Goal: Check status: Check status

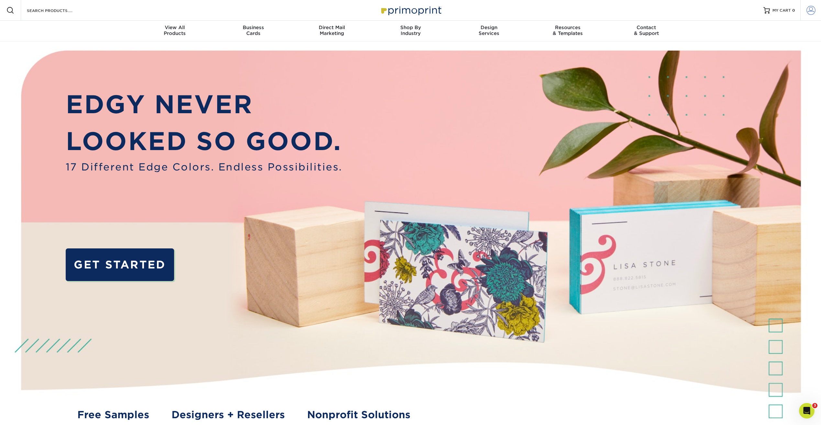
click at [811, 10] on span at bounding box center [810, 10] width 9 height 9
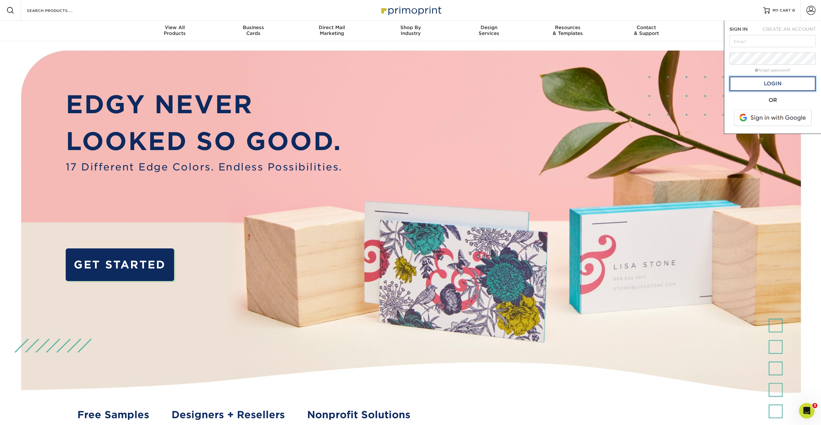
click at [766, 86] on link "Login" at bounding box center [772, 83] width 86 height 15
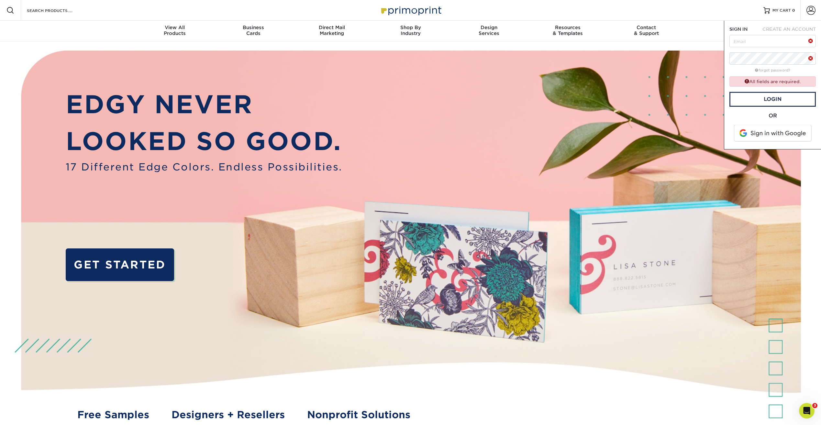
click at [771, 135] on span at bounding box center [773, 133] width 82 height 17
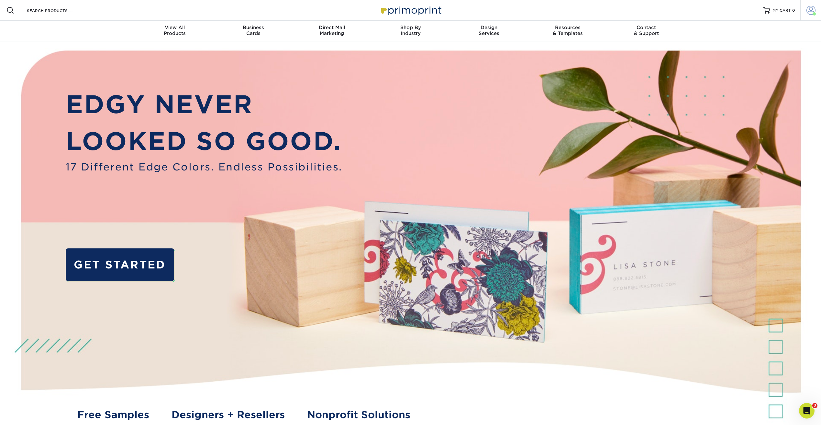
click at [814, 9] on span at bounding box center [810, 10] width 9 height 9
click at [752, 54] on link "Active Orders" at bounding box center [772, 54] width 81 height 9
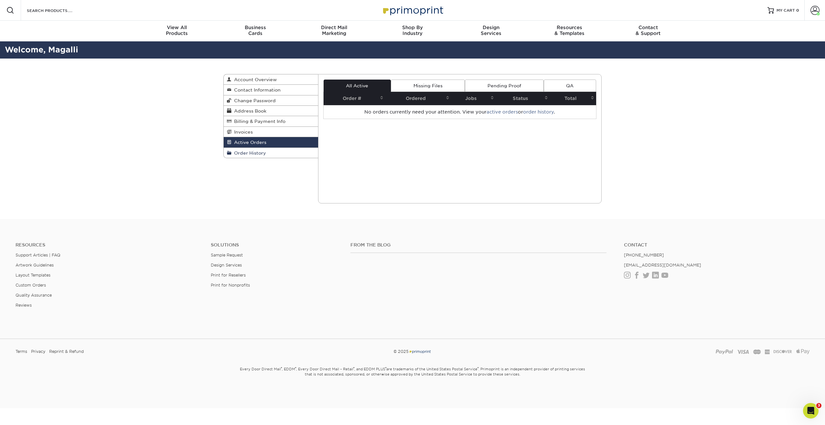
click at [245, 155] on span "Order History" at bounding box center [249, 152] width 35 height 5
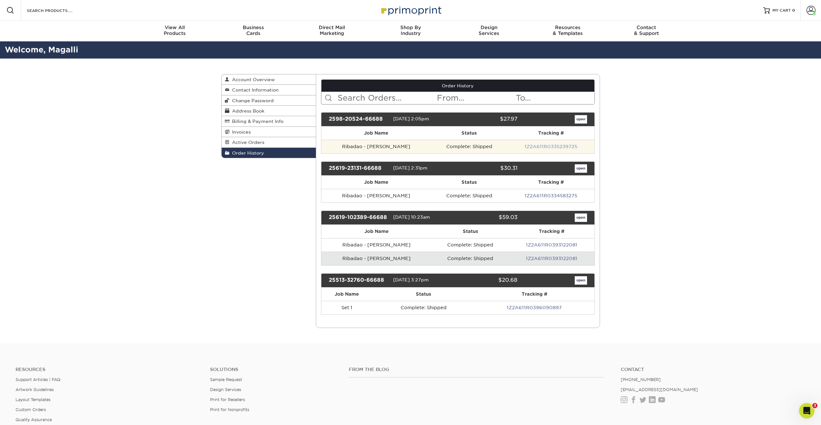
click at [550, 147] on link "1Z2A611R0335239725" at bounding box center [550, 146] width 53 height 5
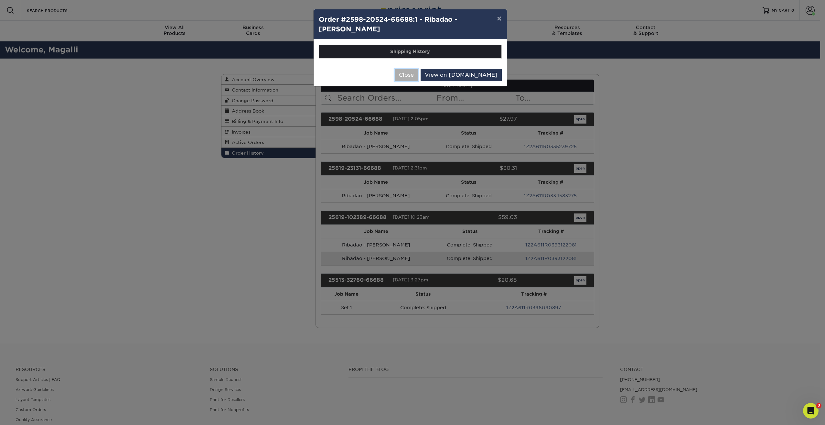
click at [418, 74] on button "Close" at bounding box center [406, 75] width 23 height 12
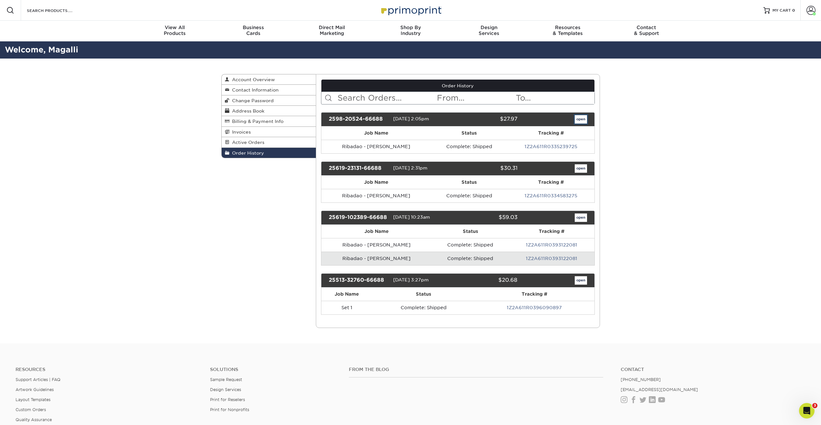
click at [579, 119] on link "open" at bounding box center [580, 119] width 12 height 8
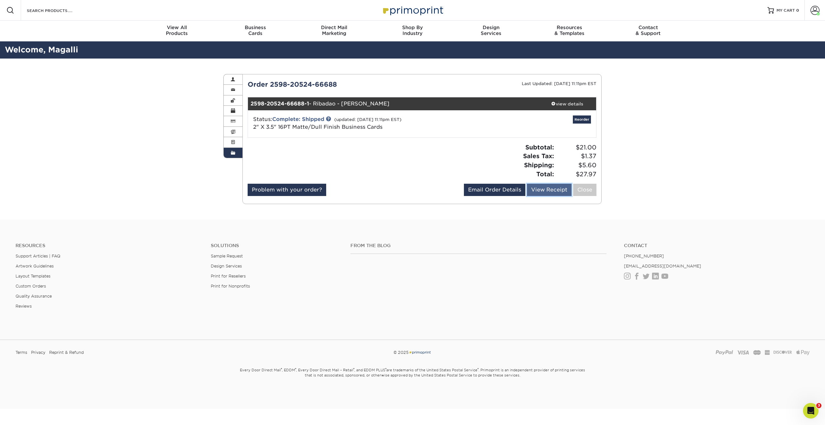
click at [543, 192] on link "View Receipt" at bounding box center [549, 190] width 45 height 12
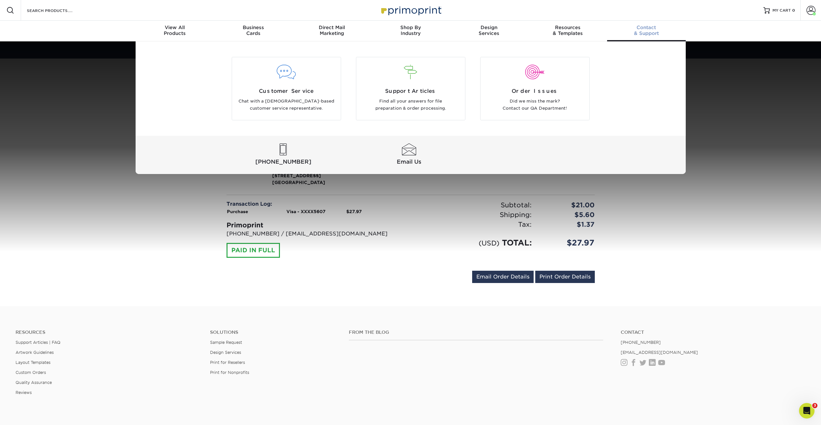
click at [755, 136] on div "Customer Service Chat with a [DEMOGRAPHIC_DATA]-based customer service represen…" at bounding box center [410, 107] width 821 height 133
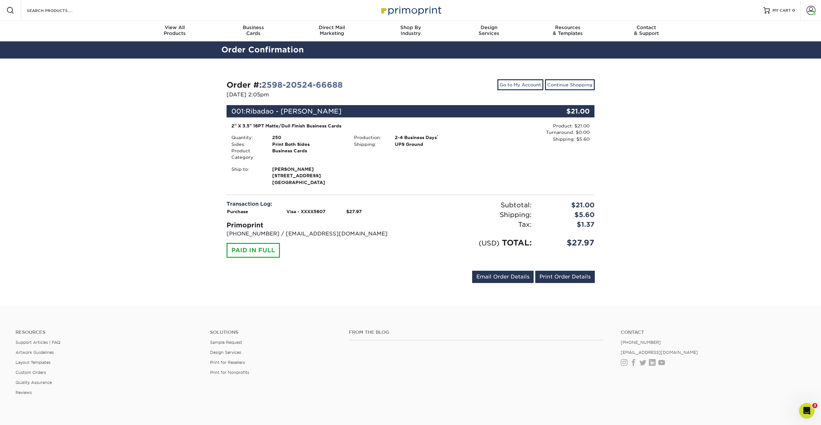
click at [707, 170] on div "Order #: 2598-20524-66688 [DATE] 2:05pm Go to My Account Continue Shopping 001:…" at bounding box center [410, 183] width 821 height 248
